Goal: Task Accomplishment & Management: Use online tool/utility

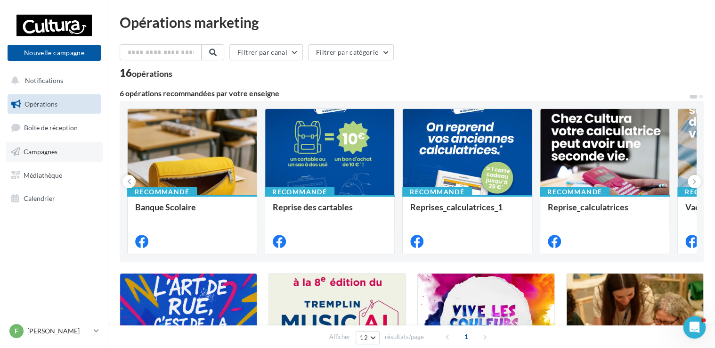
click at [51, 151] on span "Campagnes" at bounding box center [41, 151] width 34 height 8
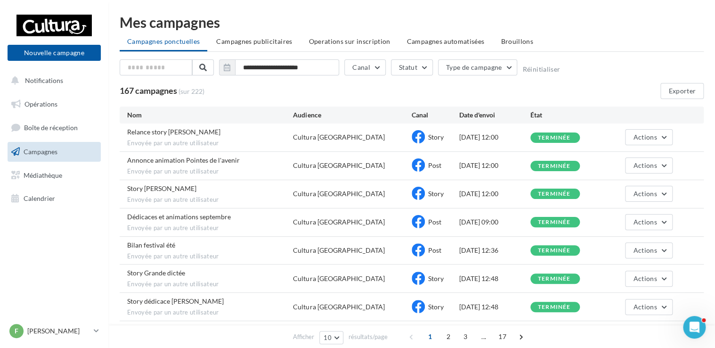
click at [428, 168] on span "Post" at bounding box center [434, 165] width 13 height 8
click at [419, 162] on icon at bounding box center [418, 164] width 13 height 13
click at [318, 166] on div "Cultura Brest" at bounding box center [338, 165] width 91 height 9
click at [647, 170] on button "Actions" at bounding box center [648, 165] width 47 height 16
click at [598, 212] on button "Dupliquer" at bounding box center [625, 212] width 94 height 24
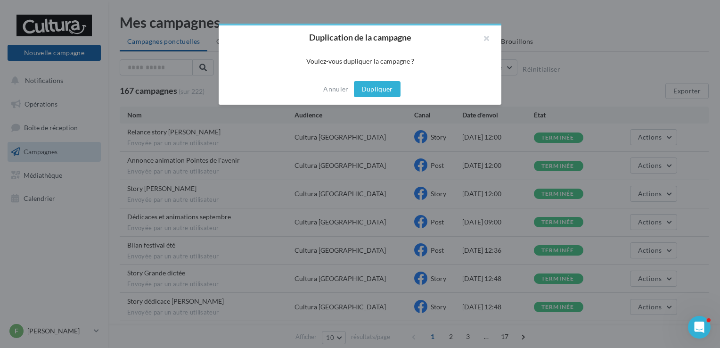
click at [386, 91] on button "Dupliquer" at bounding box center [377, 89] width 47 height 16
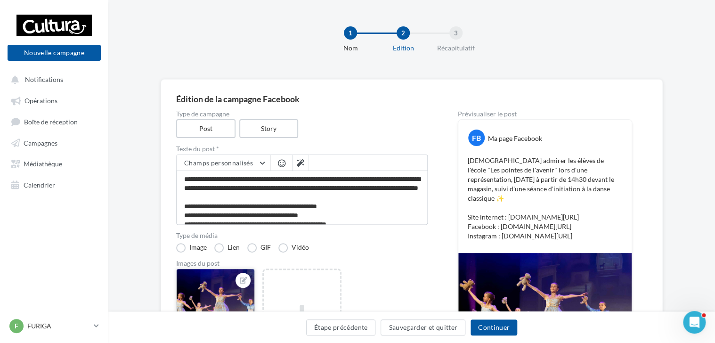
click at [219, 286] on div at bounding box center [216, 304] width 78 height 71
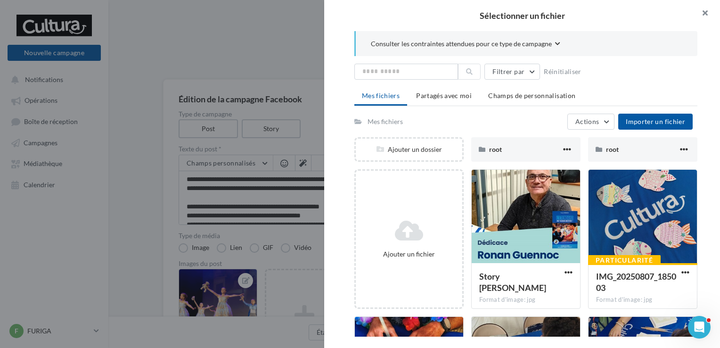
click at [704, 12] on button "button" at bounding box center [701, 14] width 38 height 28
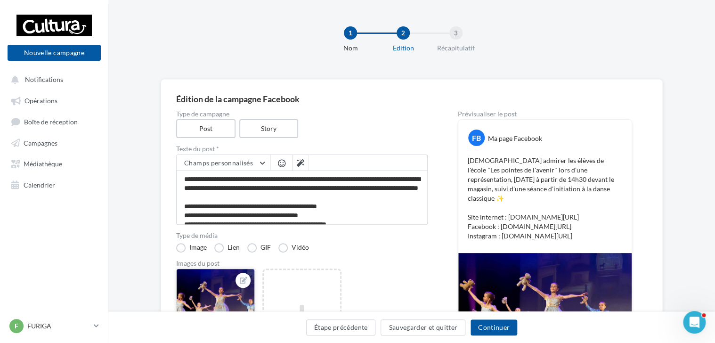
drag, startPoint x: 545, startPoint y: 275, endPoint x: 221, endPoint y: 278, distance: 324.0
